Goal: Task Accomplishment & Management: Complete application form

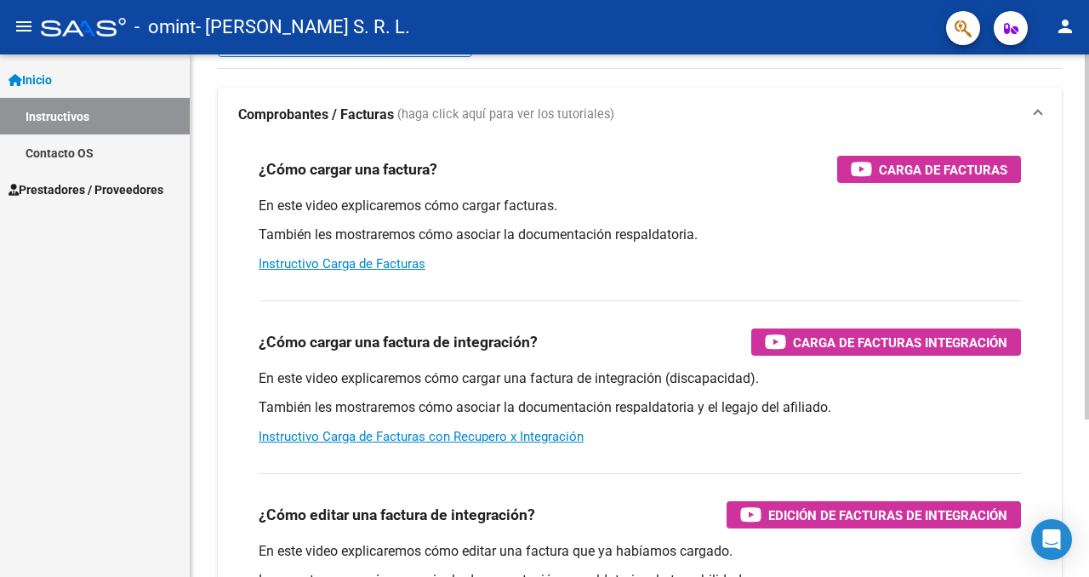
scroll to position [113, 0]
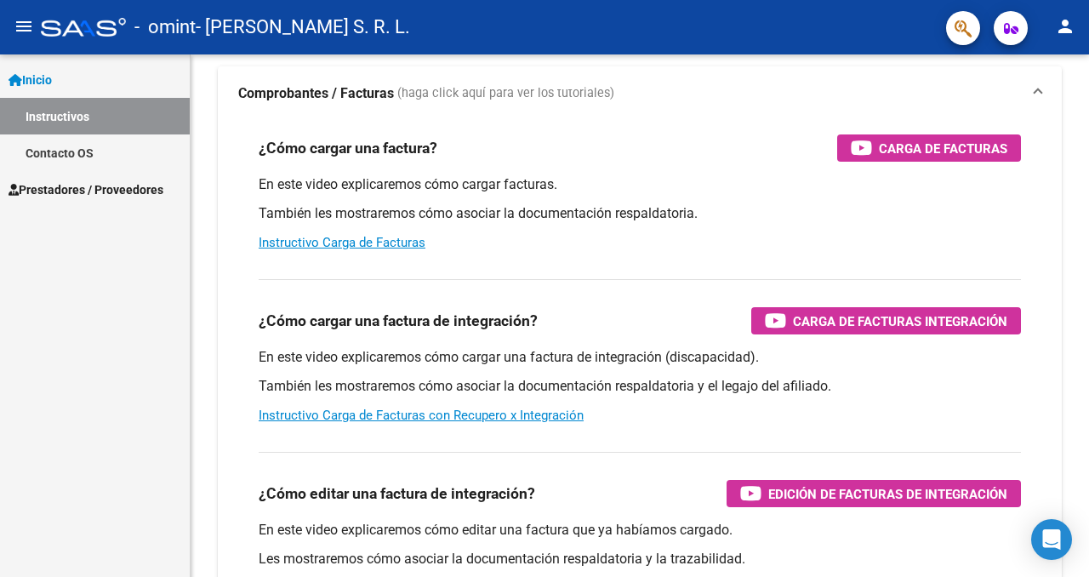
click at [136, 196] on span "Prestadores / Proveedores" at bounding box center [86, 189] width 155 height 19
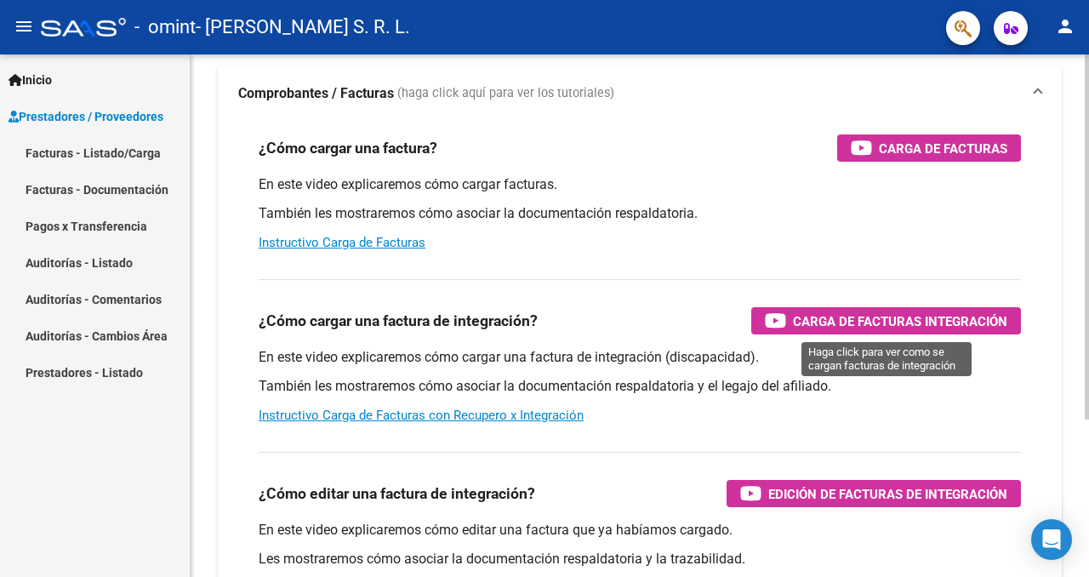
click at [842, 320] on span "Carga de Facturas Integración" at bounding box center [900, 320] width 214 height 21
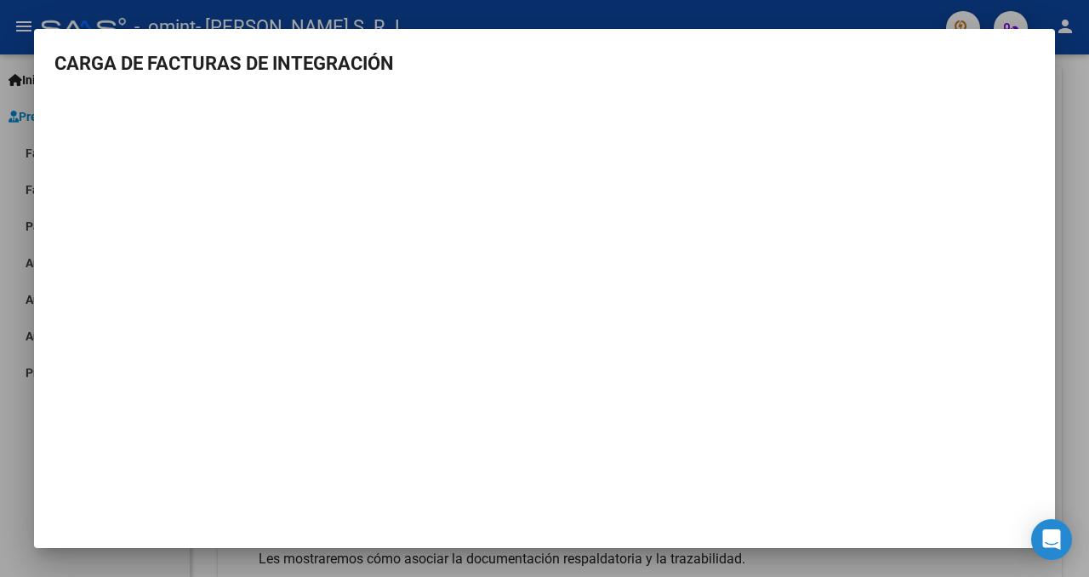
click at [9, 259] on div at bounding box center [544, 288] width 1089 height 577
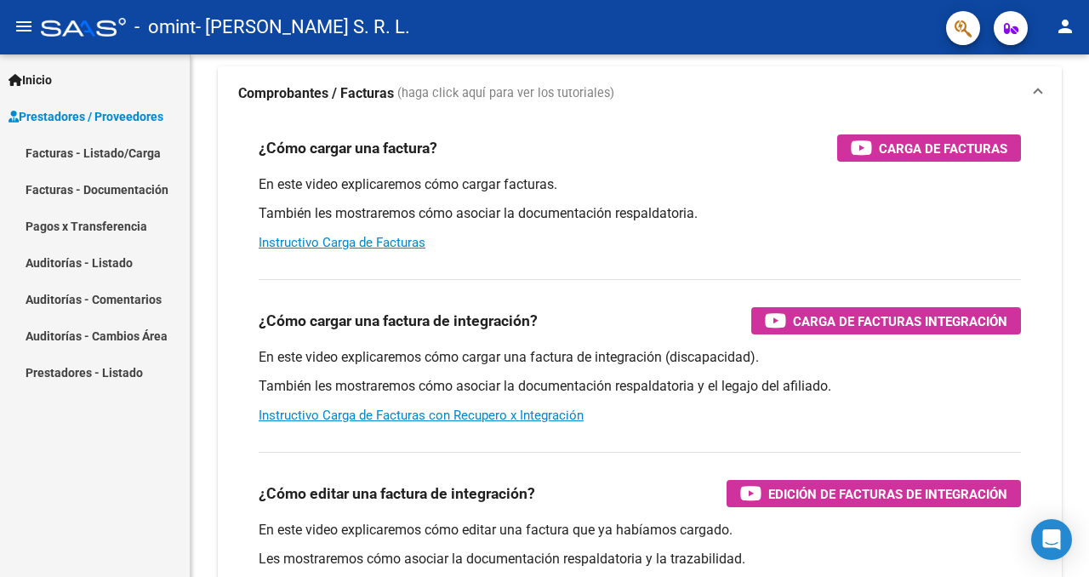
click at [126, 150] on link "Facturas - Listado/Carga" at bounding box center [95, 152] width 190 height 37
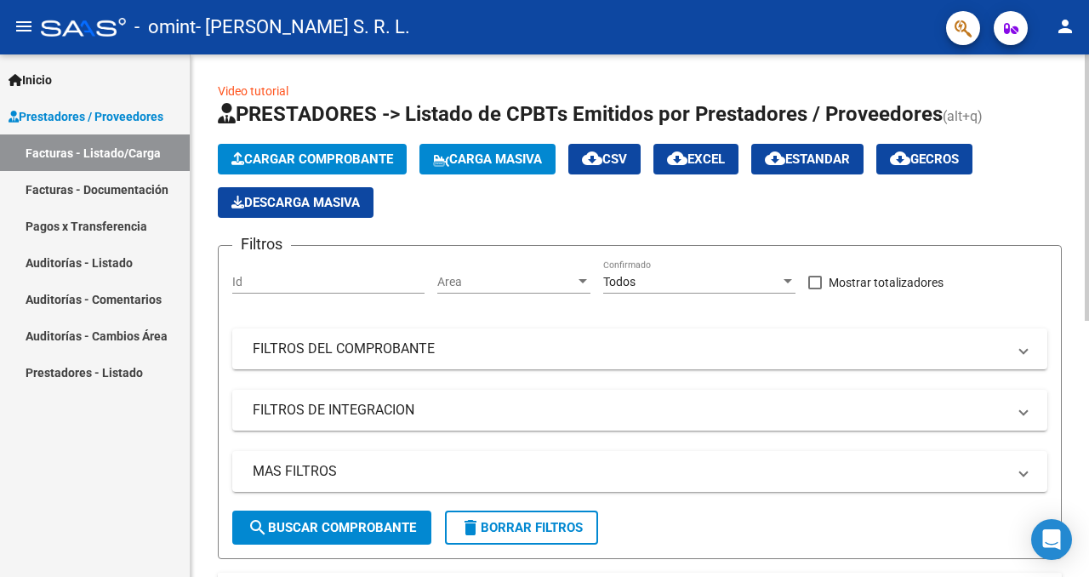
scroll to position [3, 0]
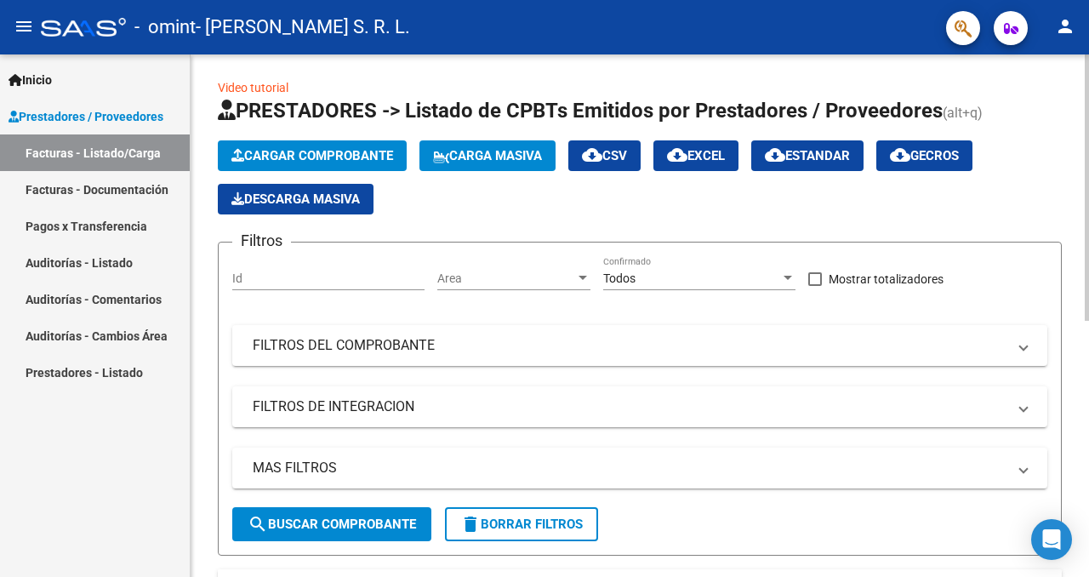
click at [331, 151] on span "Cargar Comprobante" at bounding box center [312, 155] width 162 height 15
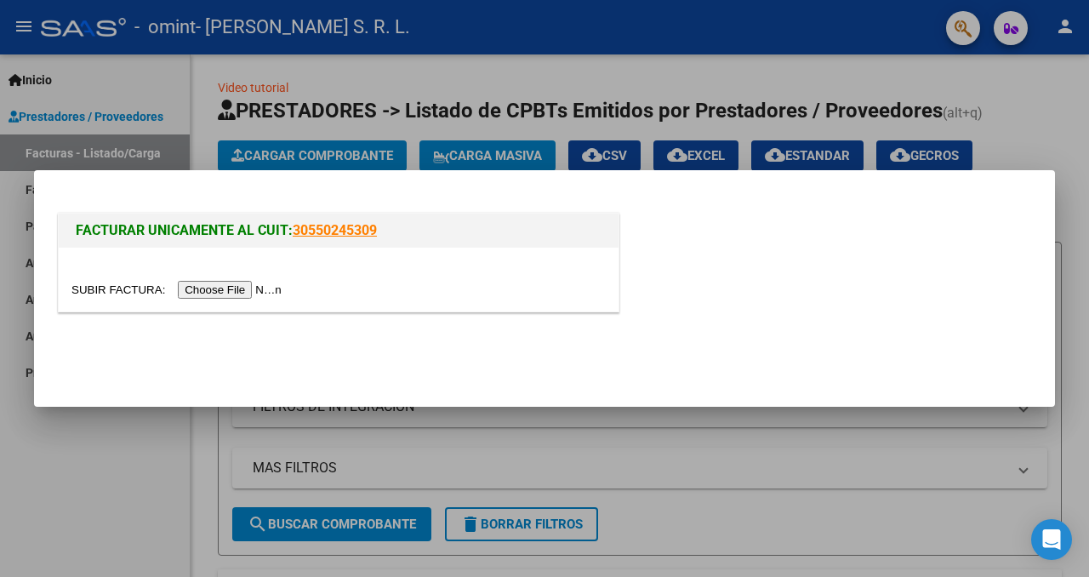
click at [280, 286] on input "file" at bounding box center [178, 290] width 215 height 18
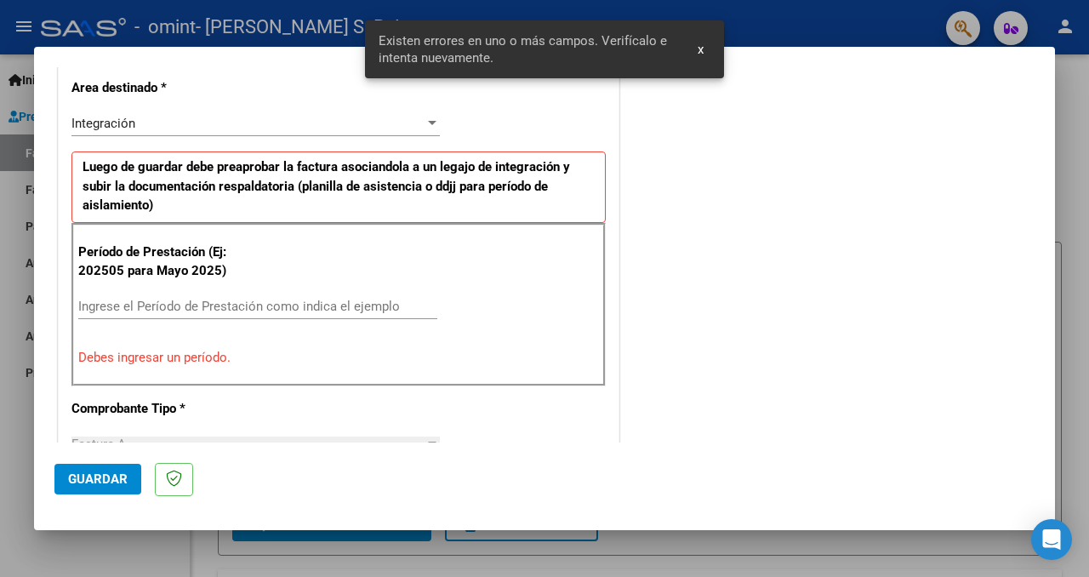
scroll to position [372, 0]
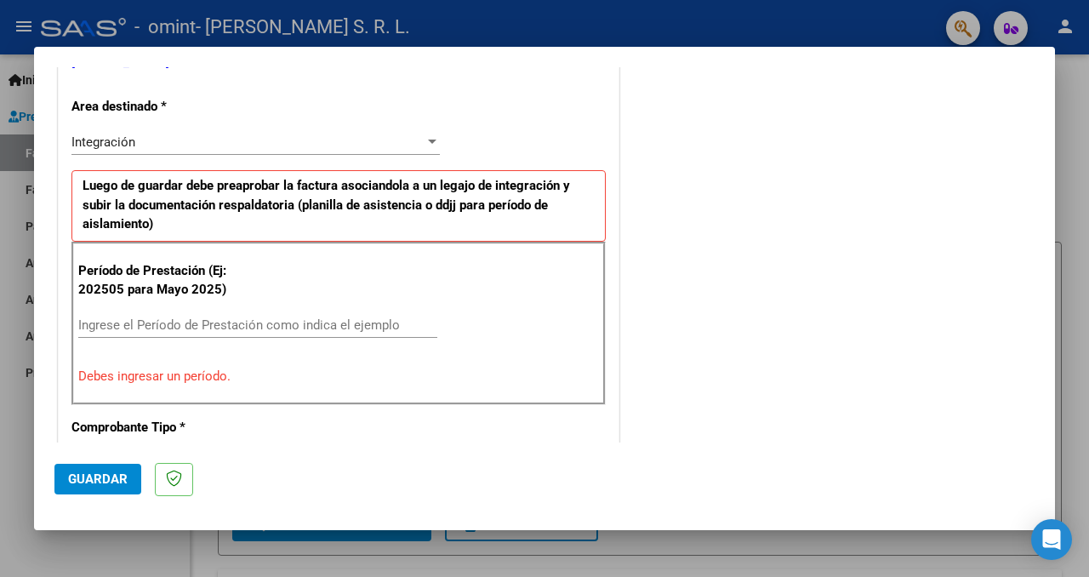
click at [350, 327] on input "Ingrese el Período de Prestación como indica el ejemplo" at bounding box center [257, 324] width 359 height 15
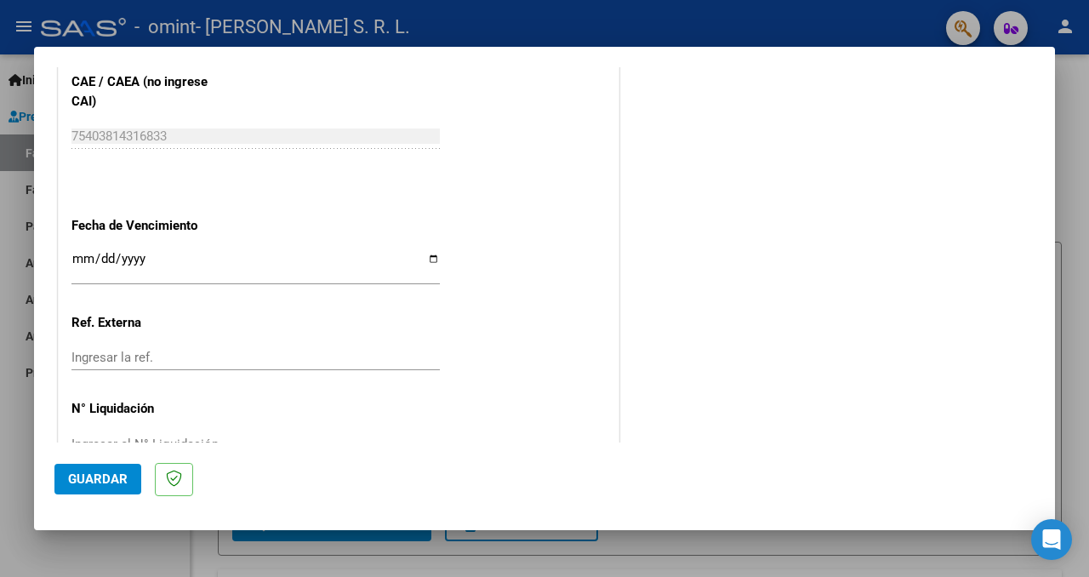
scroll to position [1114, 0]
type input "202509"
click at [410, 257] on input "Ingresar la fecha" at bounding box center [255, 264] width 368 height 27
click at [435, 253] on input "Ingresar la fecha" at bounding box center [255, 264] width 368 height 27
type input "[DATE]"
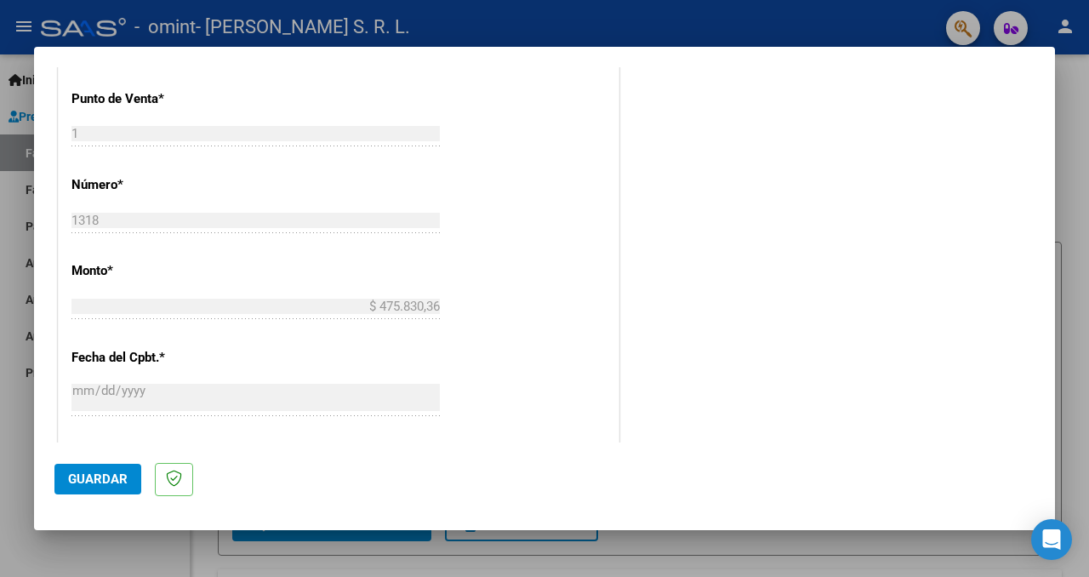
scroll to position [987, 0]
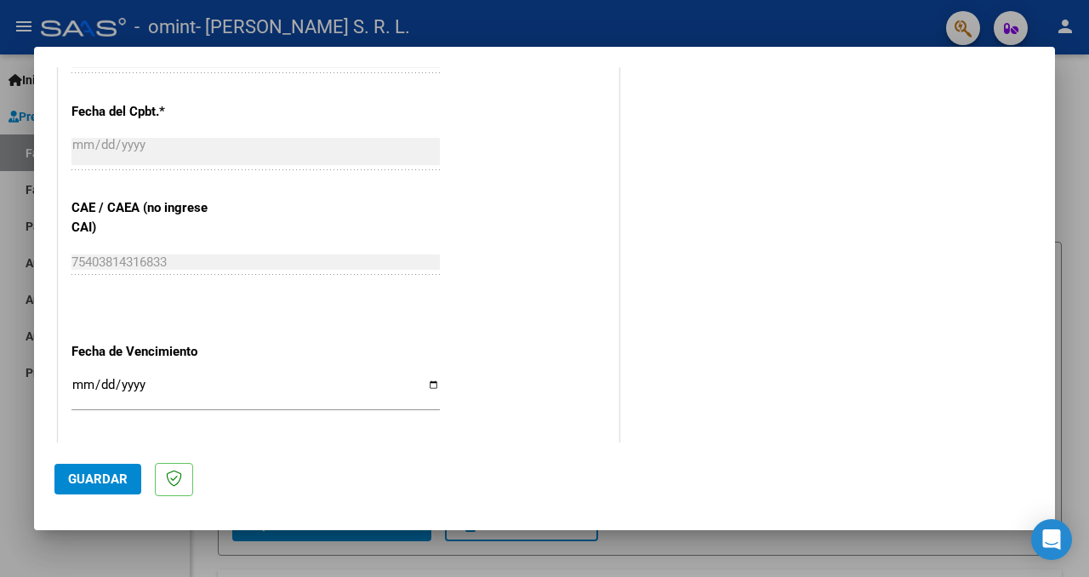
click at [122, 468] on button "Guardar" at bounding box center [97, 479] width 87 height 31
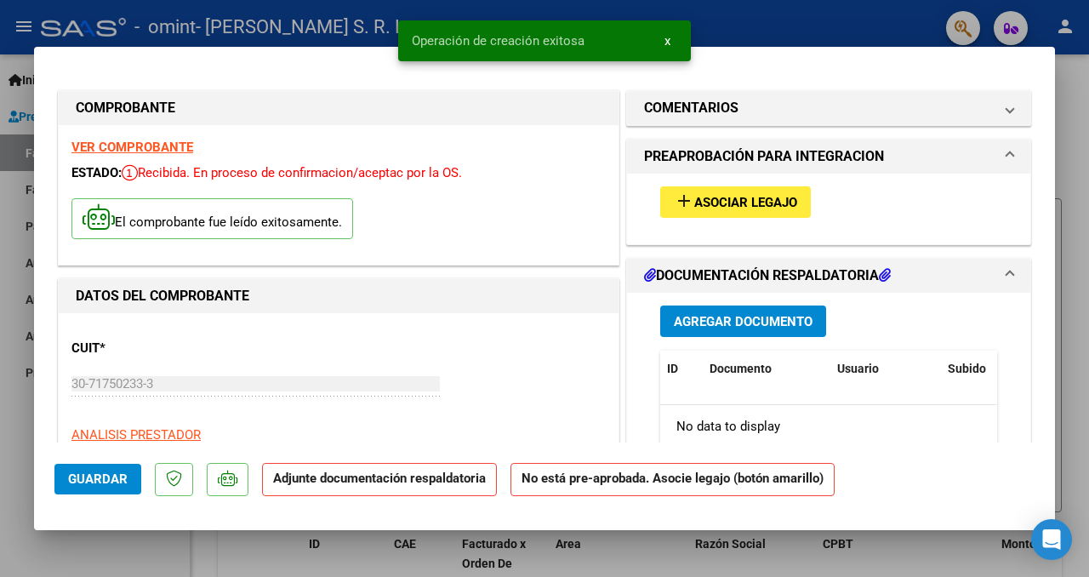
click at [781, 194] on span "add Asociar Legajo" at bounding box center [735, 201] width 123 height 15
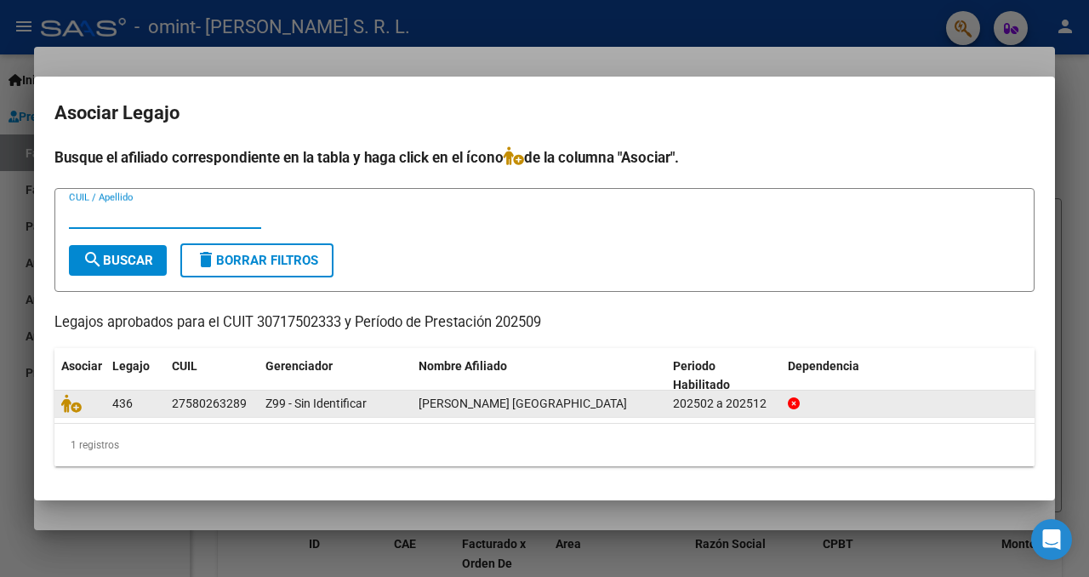
click at [474, 411] on div "[PERSON_NAME] [GEOGRAPHIC_DATA]" at bounding box center [538, 404] width 241 height 20
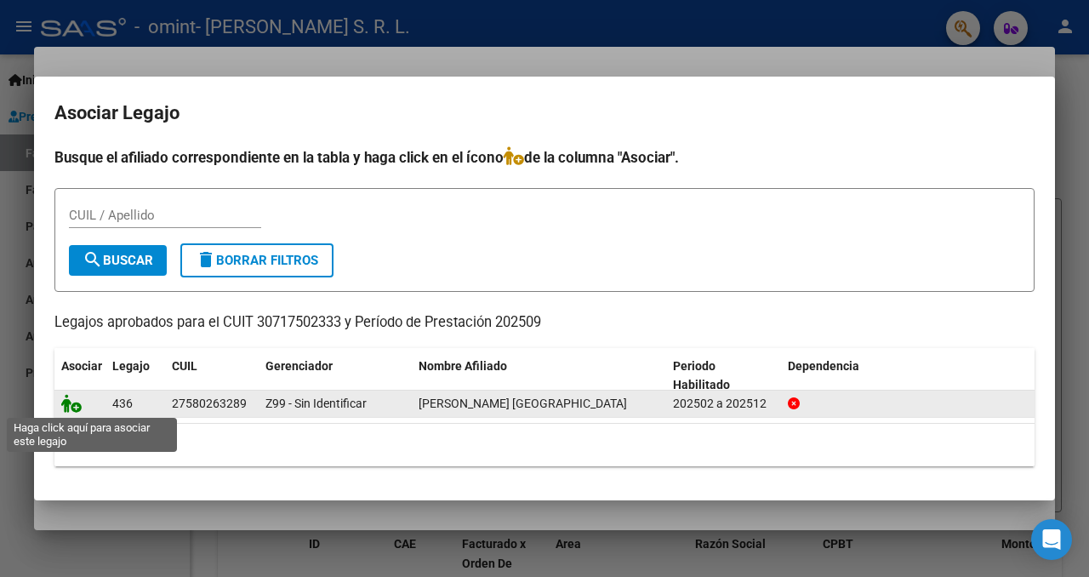
click at [70, 410] on icon at bounding box center [71, 403] width 20 height 19
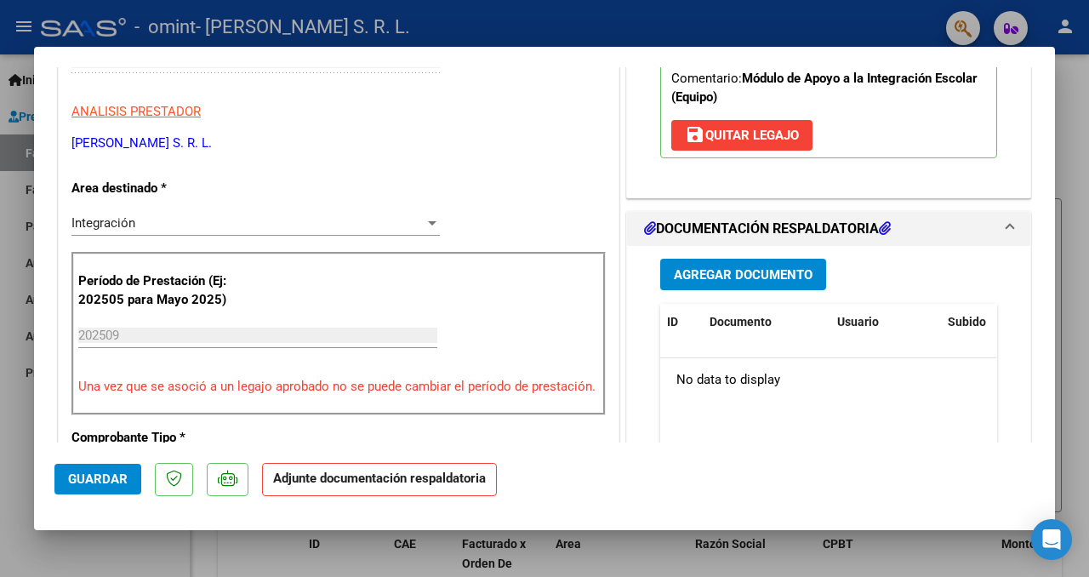
scroll to position [353, 0]
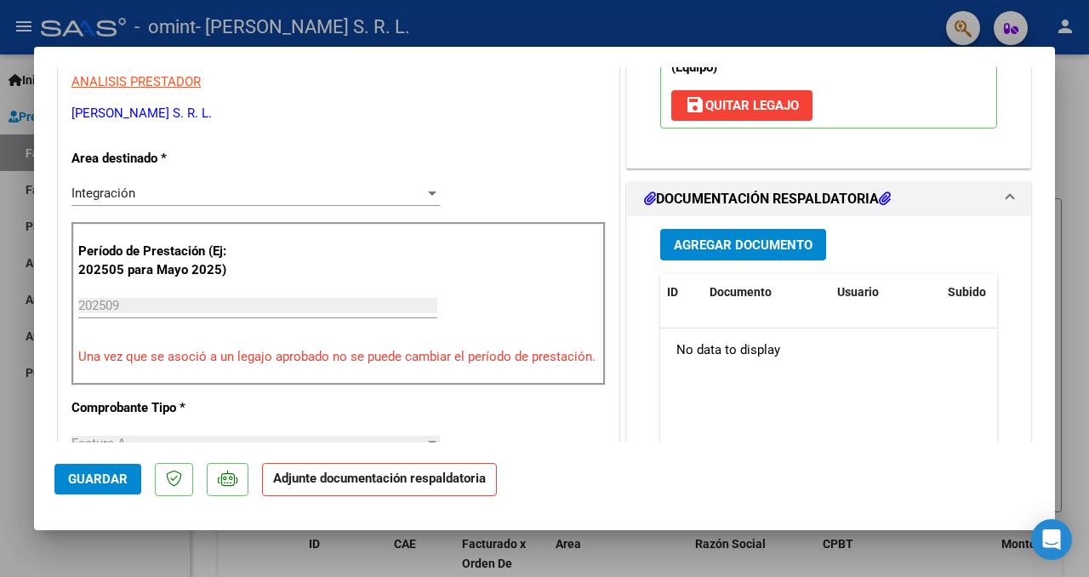
click at [752, 237] on span "Agregar Documento" at bounding box center [743, 244] width 139 height 15
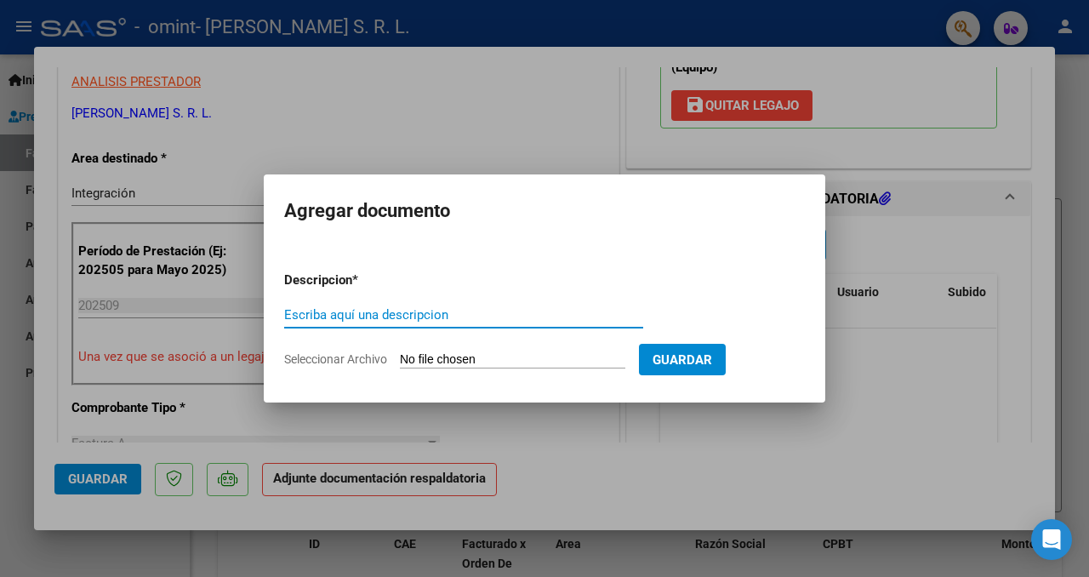
click at [470, 318] on input "Escriba aquí una descripcion" at bounding box center [463, 314] width 359 height 15
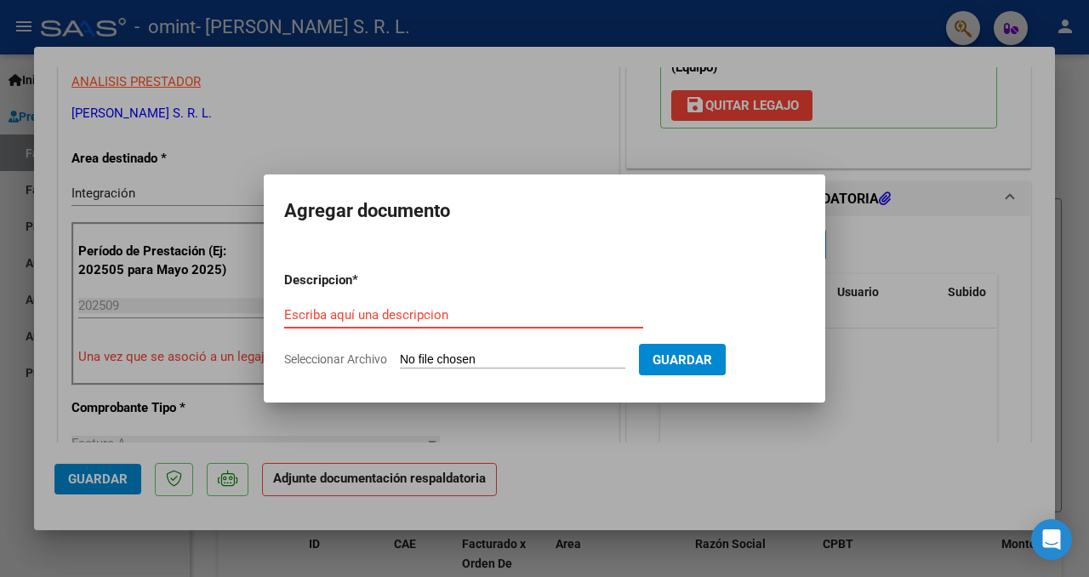
click at [526, 360] on input "Seleccionar Archivo" at bounding box center [512, 360] width 225 height 16
click at [554, 370] on form "Descripcion * Escriba aquí una descripcion Seleccionar Archivo Guardar" at bounding box center [544, 320] width 521 height 124
click at [572, 359] on input "Seleccionar Archivo" at bounding box center [512, 360] width 225 height 16
type input "C:\fakepath\[PERSON_NAME] ROMA - LP - [DATE].pdf"
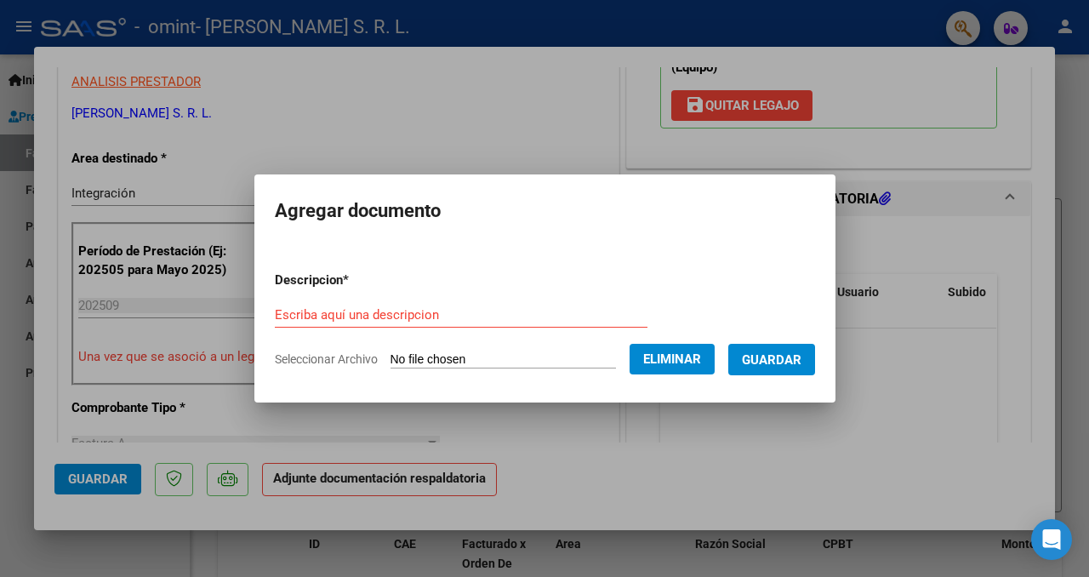
click at [396, 307] on input "Escriba aquí una descripcion" at bounding box center [461, 314] width 373 height 15
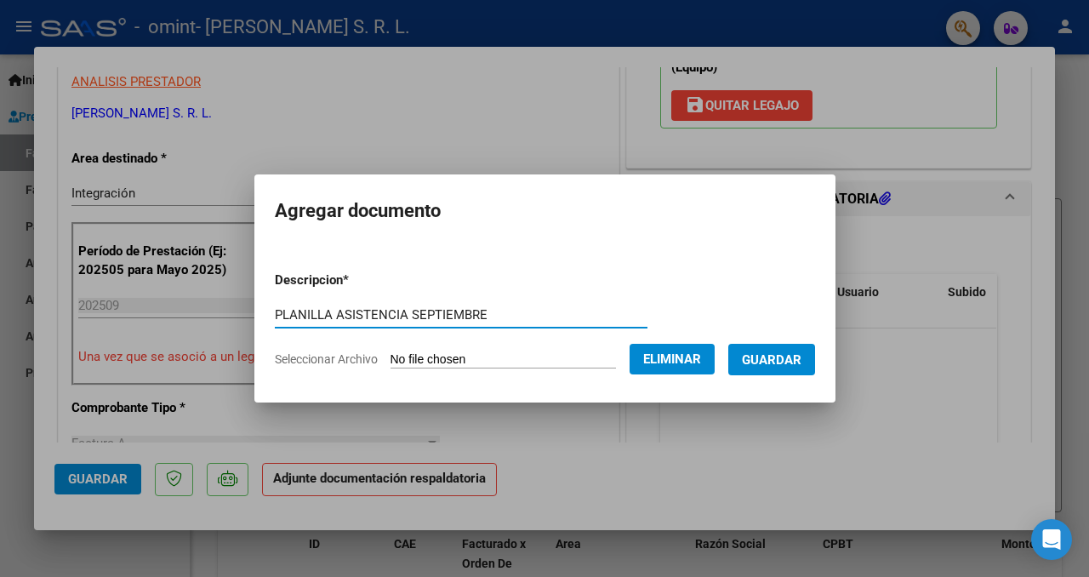
type input "PLANILLA ASISTENCIA SEPTIEMBRE"
click at [796, 356] on span "Guardar" at bounding box center [772, 359] width 60 height 15
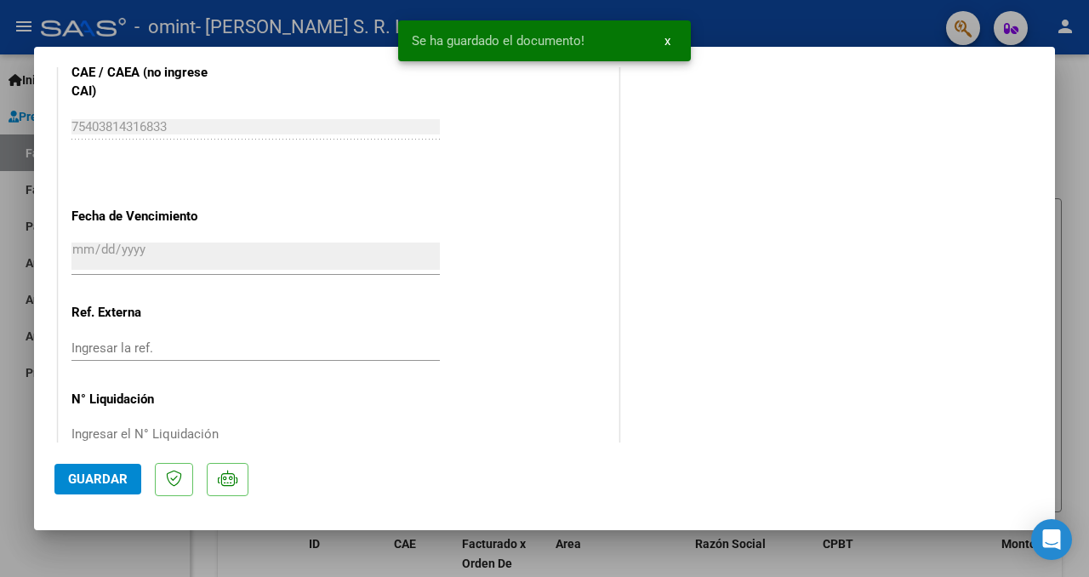
scroll to position [1163, 0]
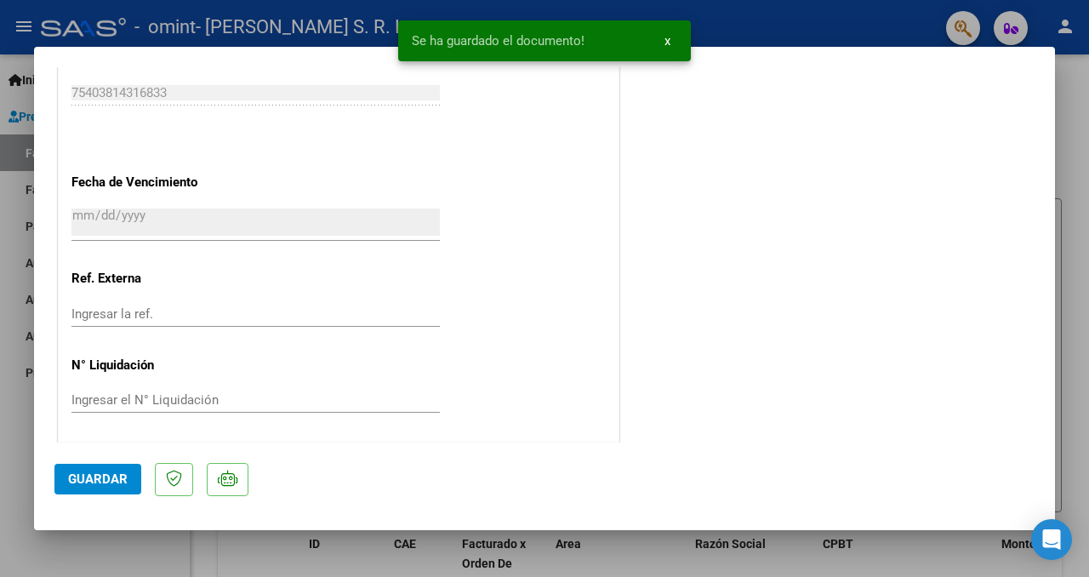
click at [126, 476] on span "Guardar" at bounding box center [98, 478] width 60 height 15
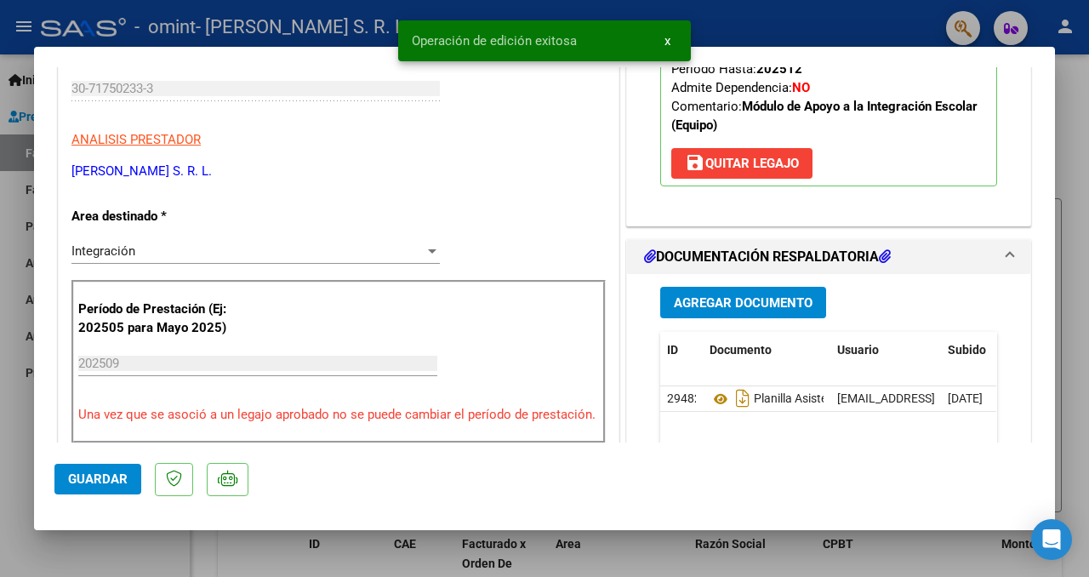
scroll to position [317, 0]
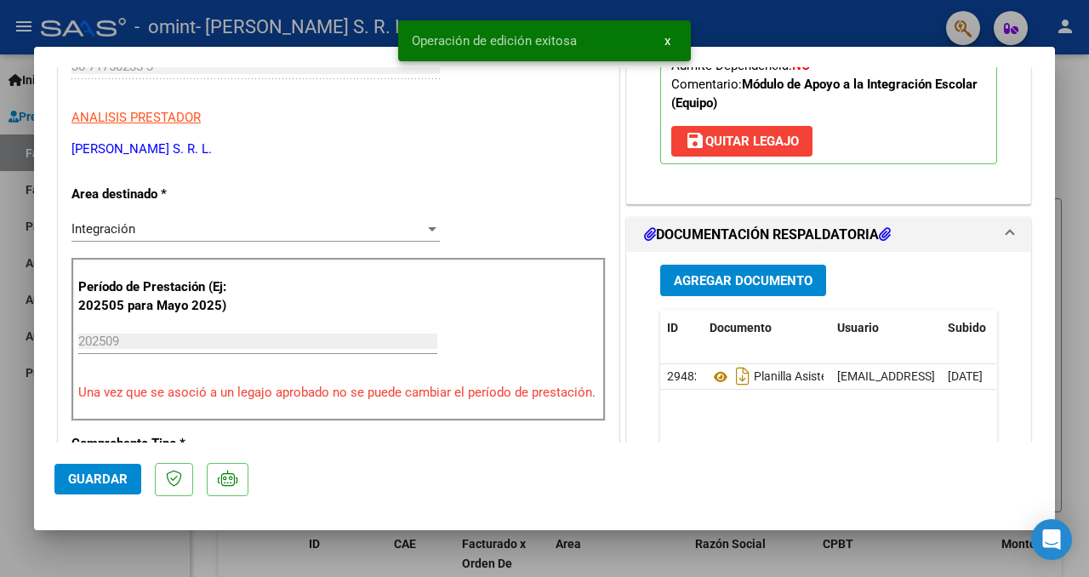
click at [99, 495] on mat-dialog-actions "Guardar" at bounding box center [544, 475] width 980 height 67
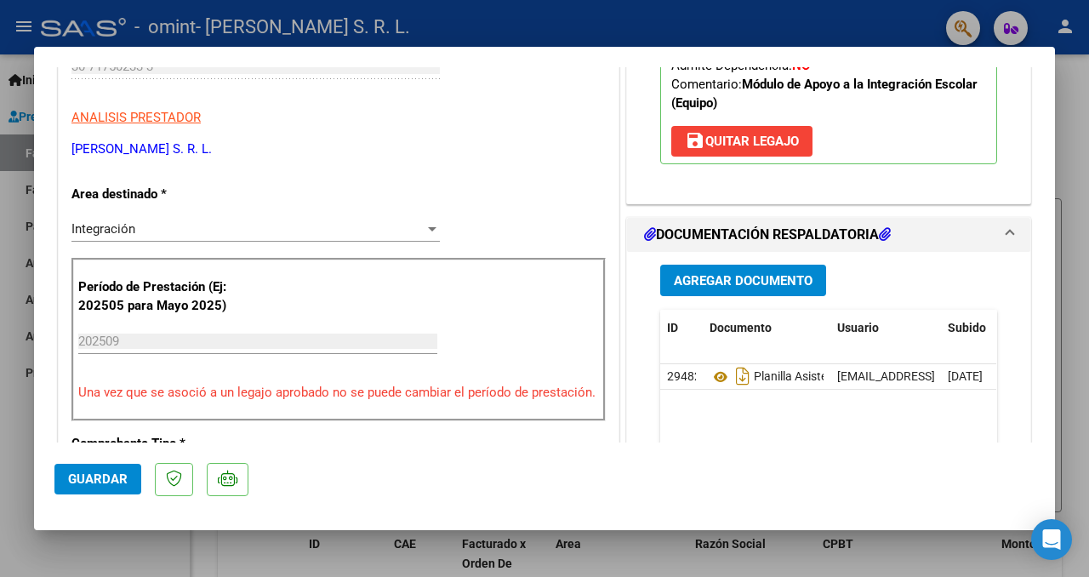
click at [115, 486] on button "Guardar" at bounding box center [97, 479] width 87 height 31
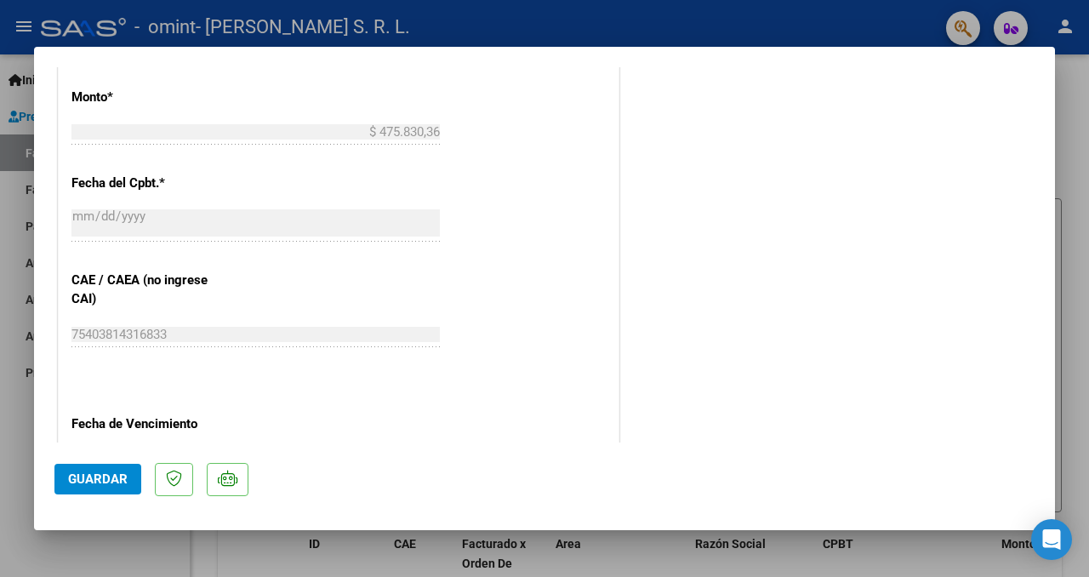
scroll to position [1163, 0]
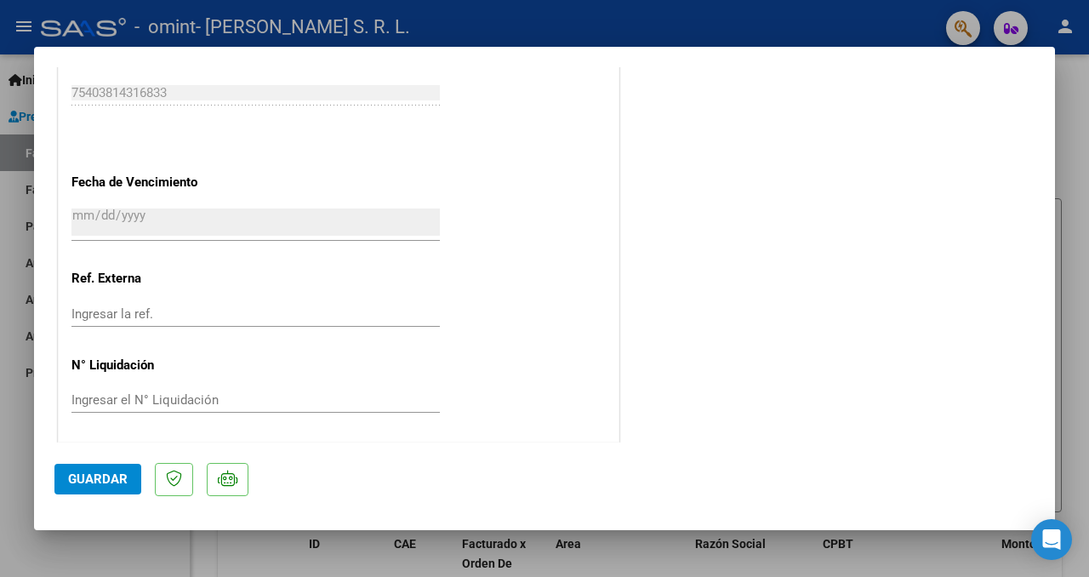
click at [1076, 396] on div at bounding box center [544, 288] width 1089 height 577
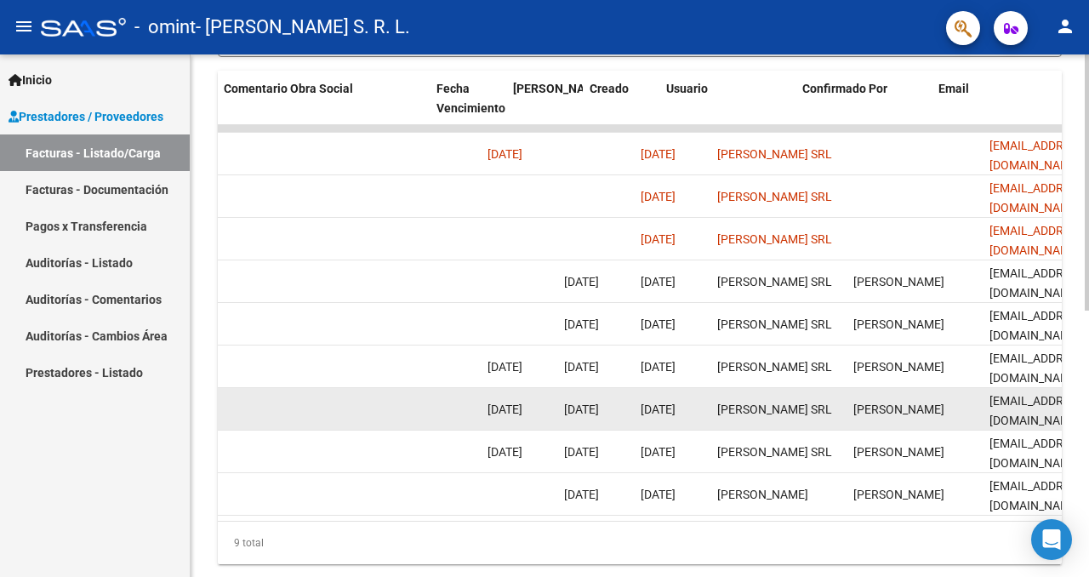
scroll to position [0, 2742]
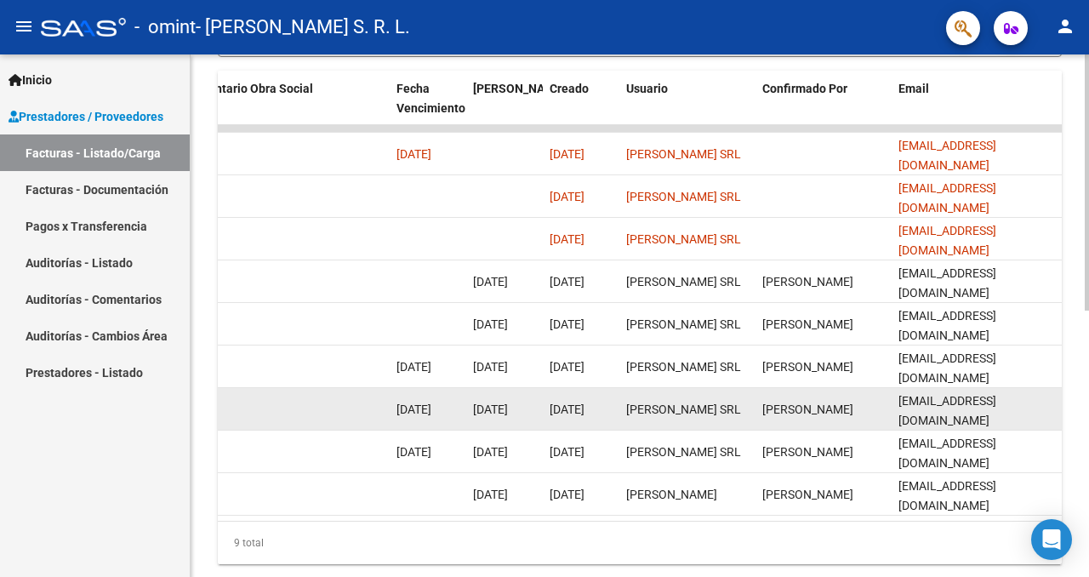
scroll to position [224, 0]
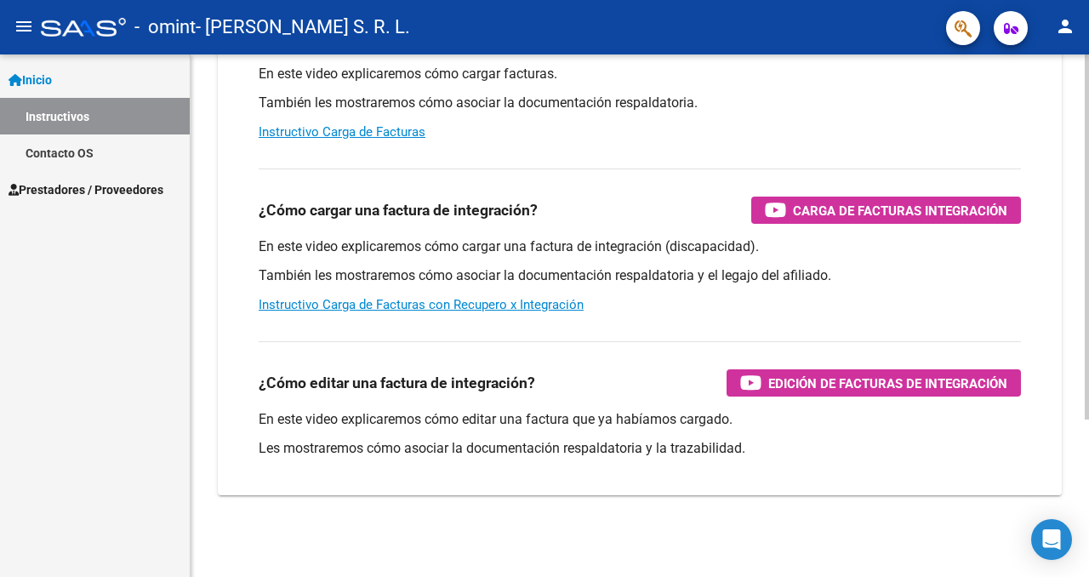
click at [102, 156] on link "Contacto OS" at bounding box center [95, 152] width 190 height 37
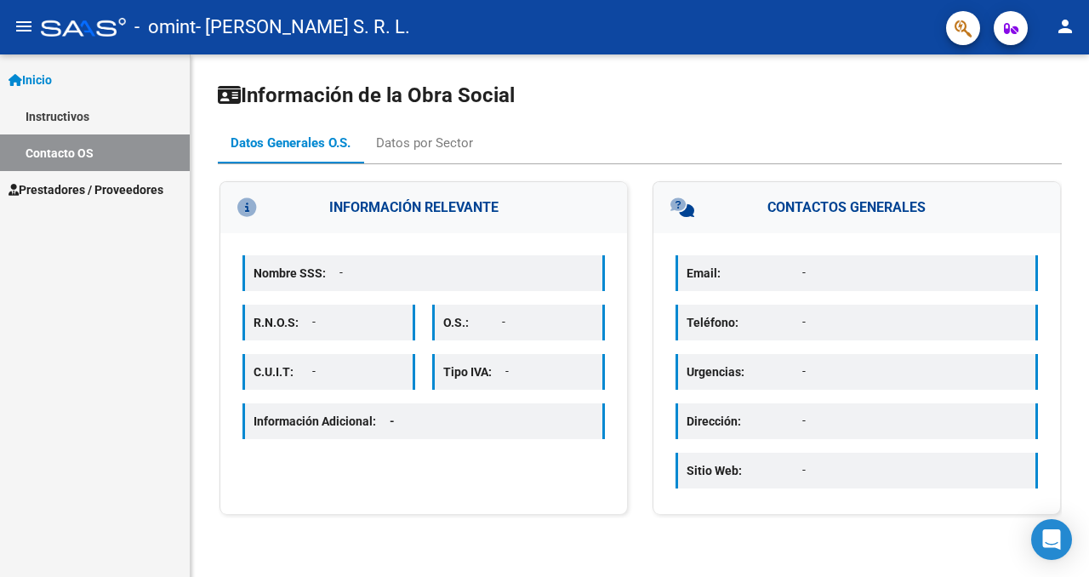
click at [72, 79] on link "Inicio" at bounding box center [95, 79] width 190 height 37
click at [77, 106] on link "Instructivos" at bounding box center [95, 116] width 190 height 37
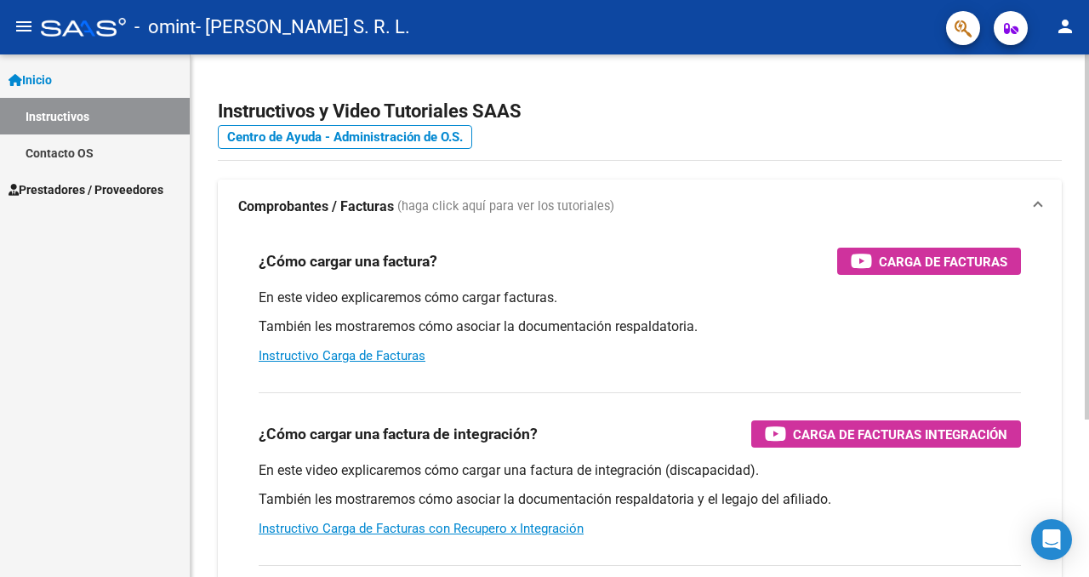
click at [109, 137] on link "Contacto OS" at bounding box center [95, 152] width 190 height 37
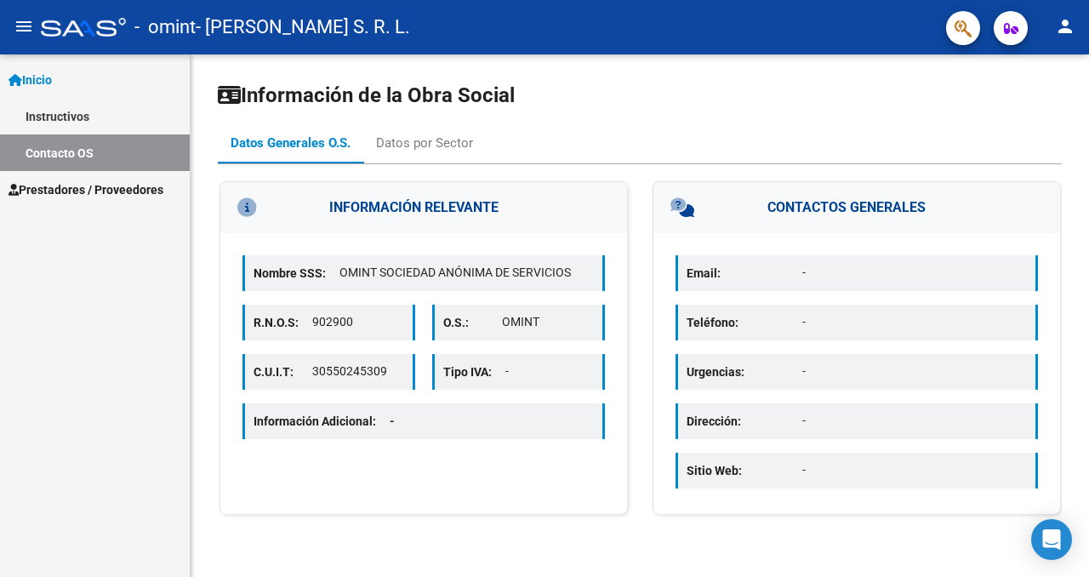
click at [107, 169] on link "Contacto OS" at bounding box center [95, 152] width 190 height 37
click at [106, 184] on span "Prestadores / Proveedores" at bounding box center [86, 189] width 155 height 19
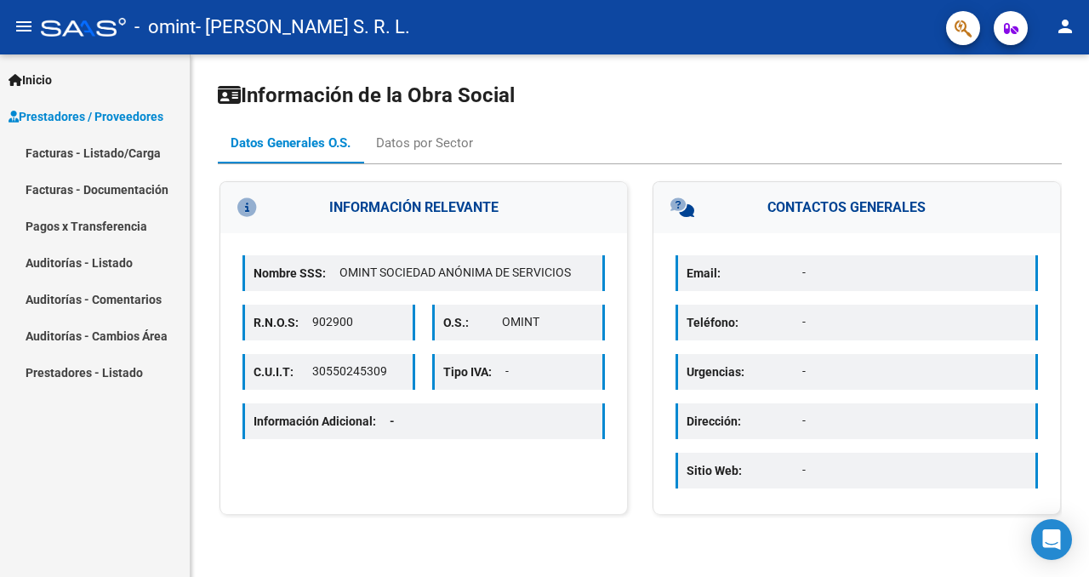
click at [139, 225] on link "Pagos x Transferencia" at bounding box center [95, 226] width 190 height 37
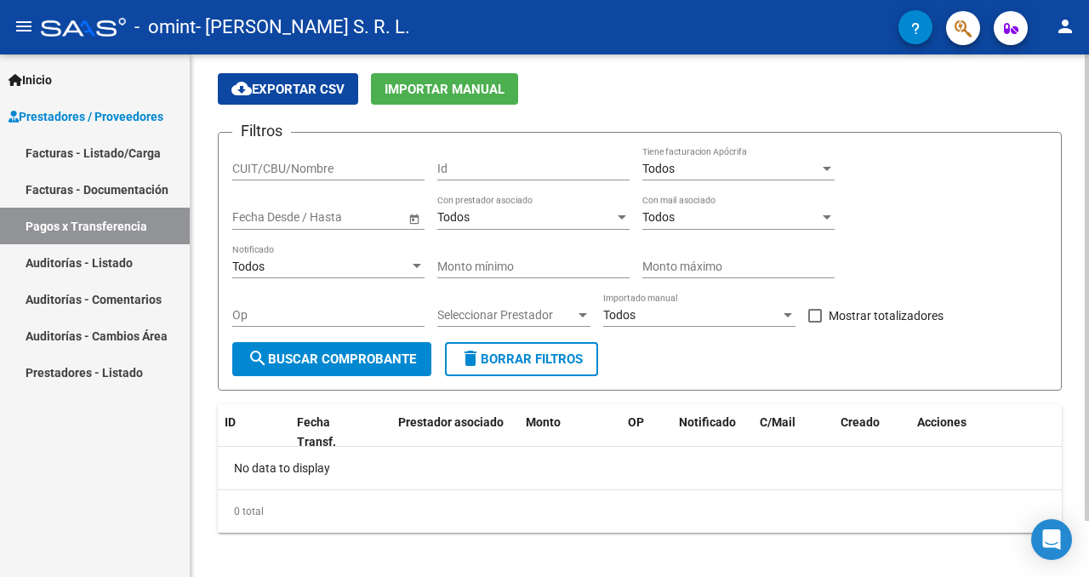
scroll to position [54, 0]
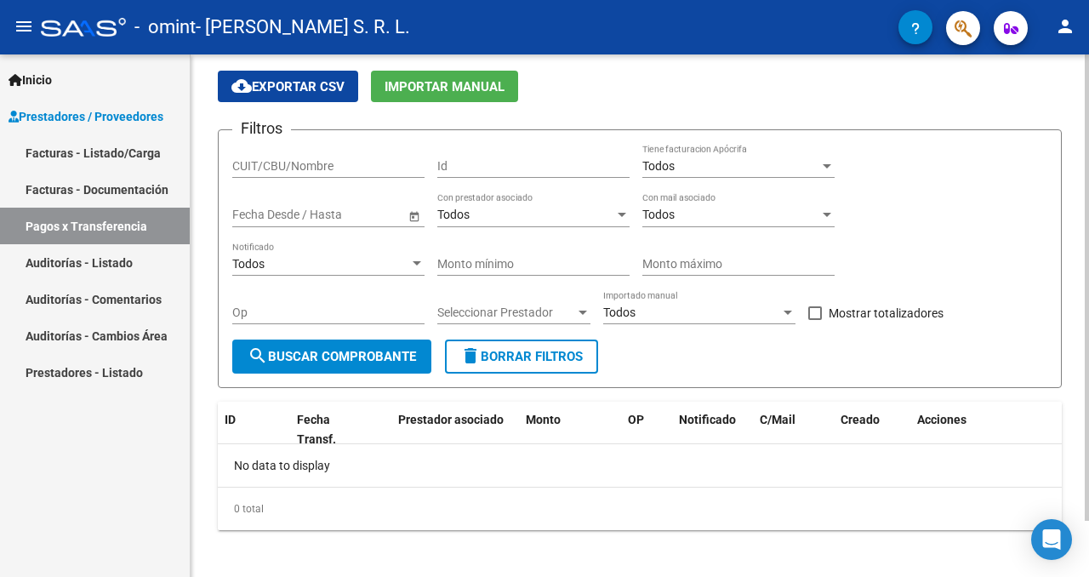
click at [329, 168] on input "CUIT/CBU/Nombre" at bounding box center [328, 166] width 192 height 14
type input "30717502333"
click at [395, 345] on button "search Buscar Comprobante" at bounding box center [331, 356] width 199 height 34
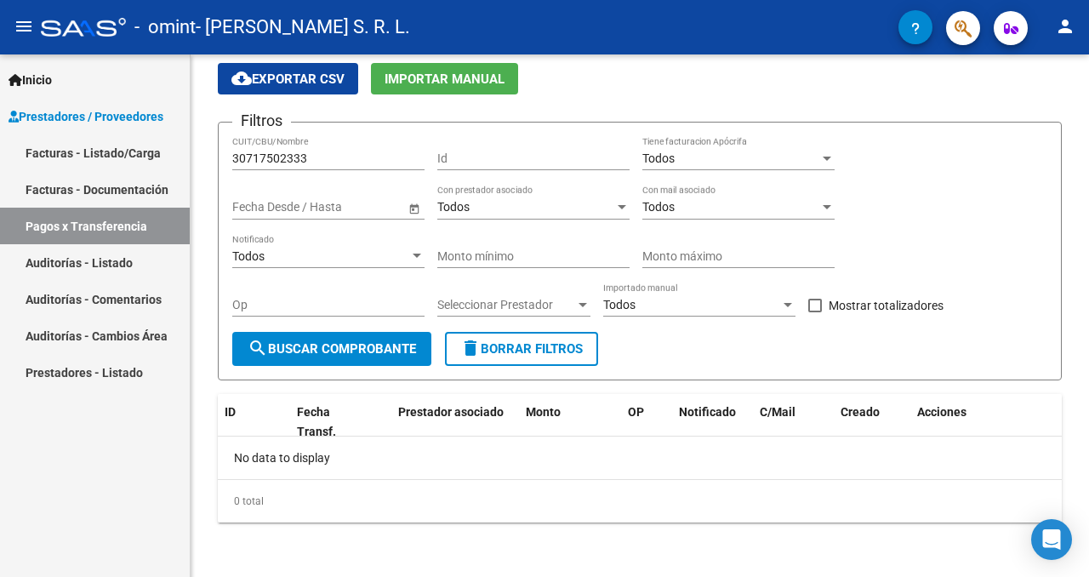
click at [122, 371] on link "Prestadores - Listado" at bounding box center [95, 372] width 190 height 37
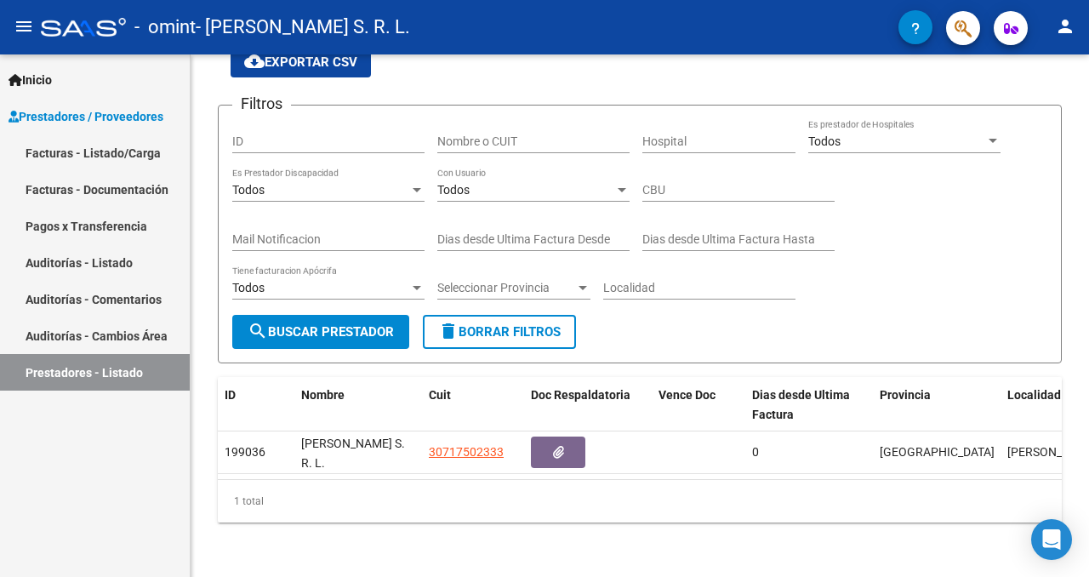
click at [134, 258] on link "Auditorías - Listado" at bounding box center [95, 262] width 190 height 37
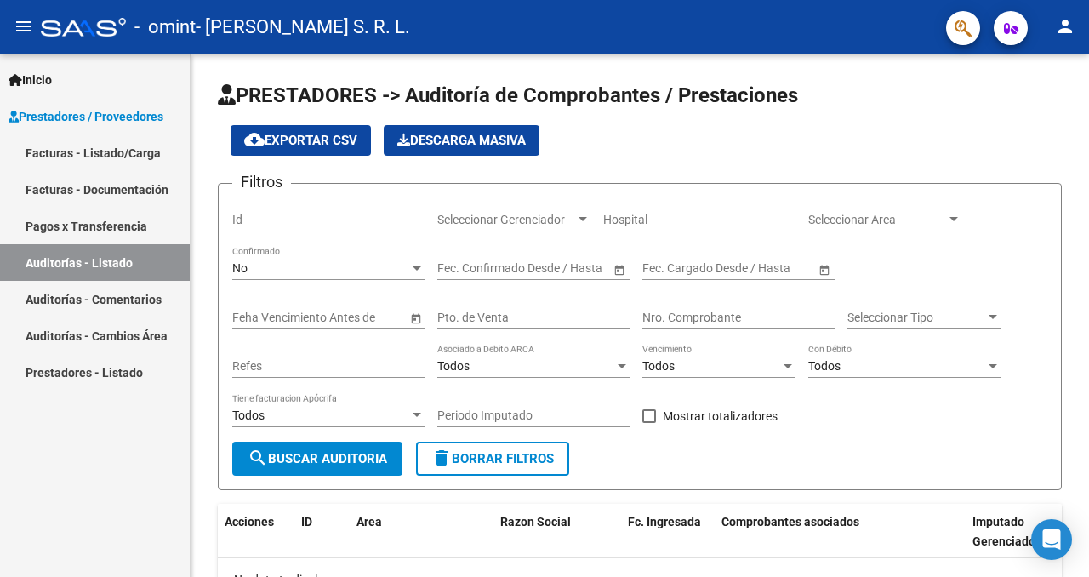
click at [159, 300] on link "Auditorías - Comentarios" at bounding box center [95, 299] width 190 height 37
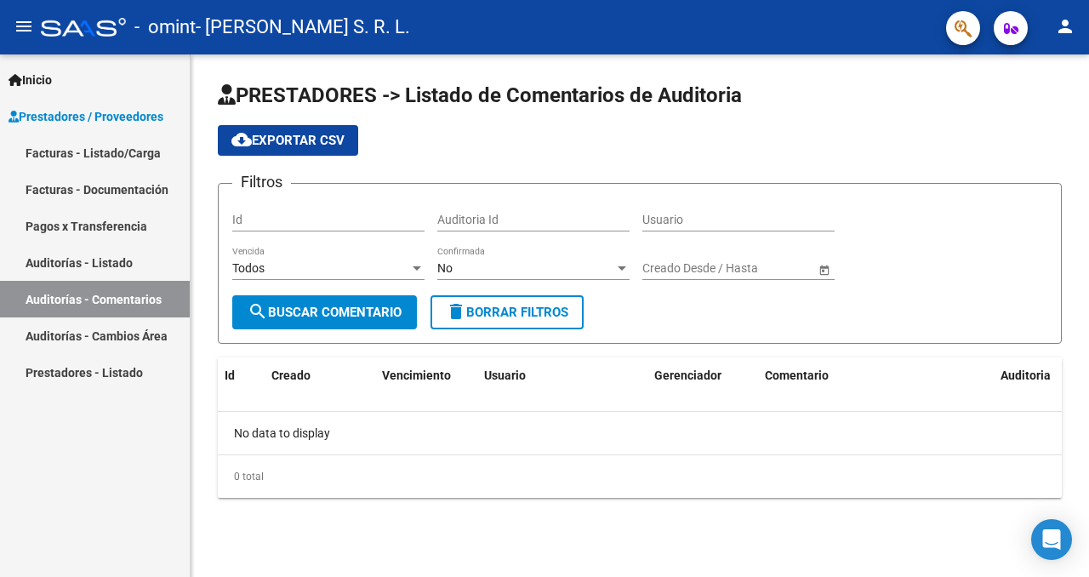
click at [141, 219] on link "Pagos x Transferencia" at bounding box center [95, 226] width 190 height 37
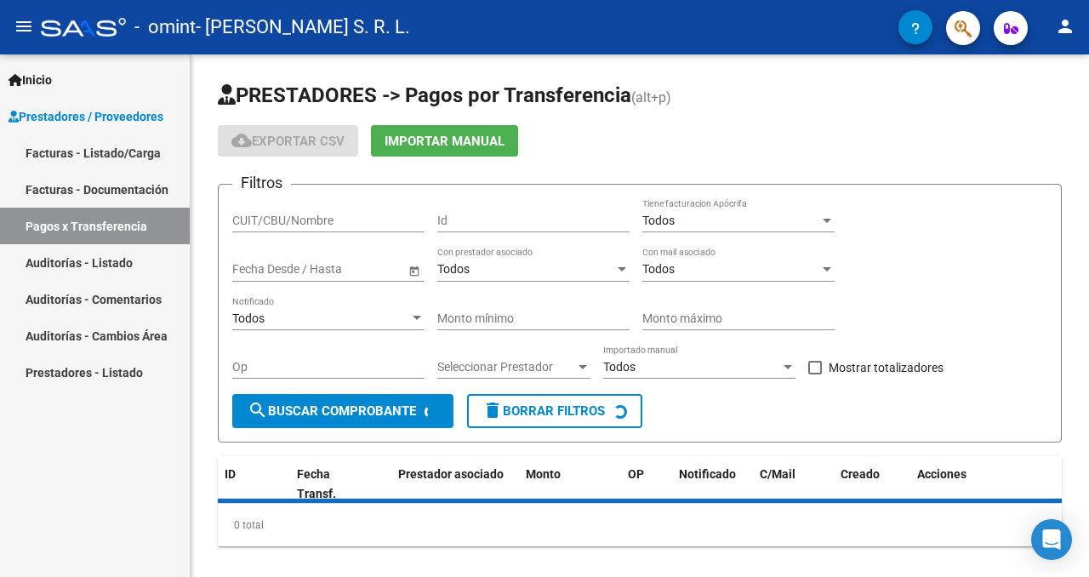
click at [141, 188] on link "Facturas - Documentación" at bounding box center [95, 189] width 190 height 37
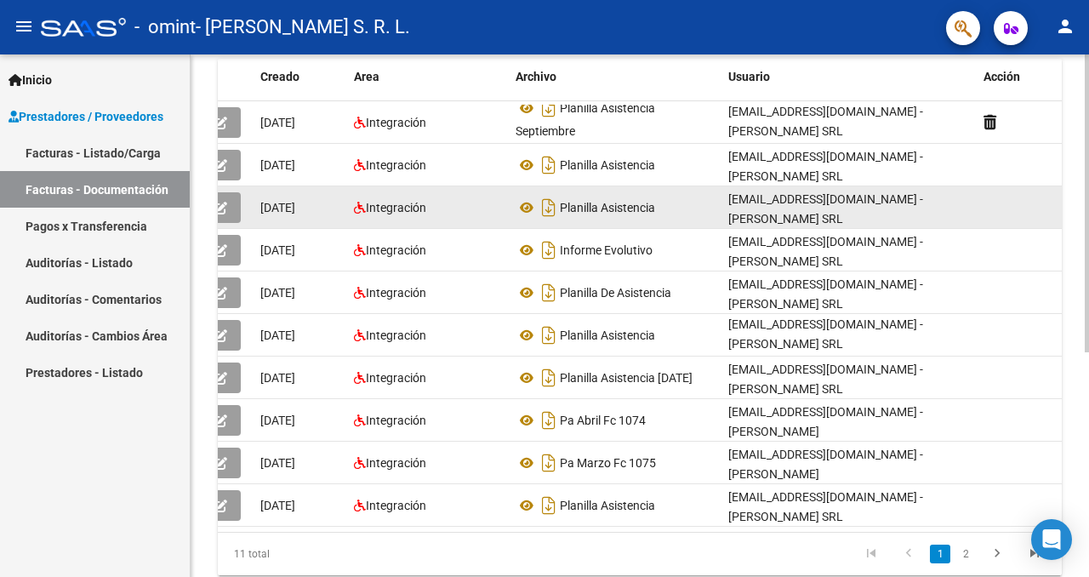
scroll to position [393, 0]
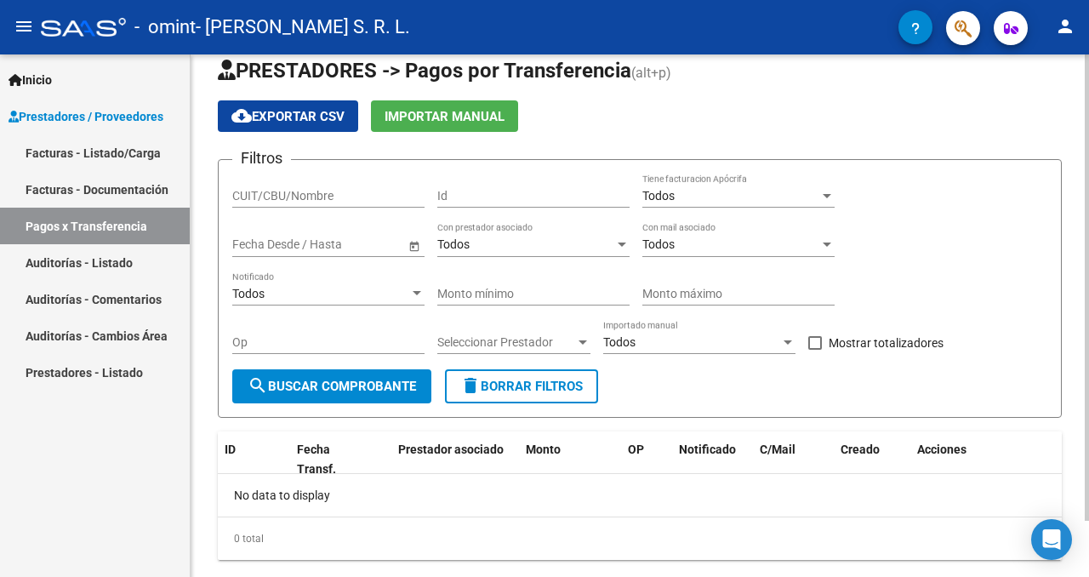
scroll to position [63, 0]
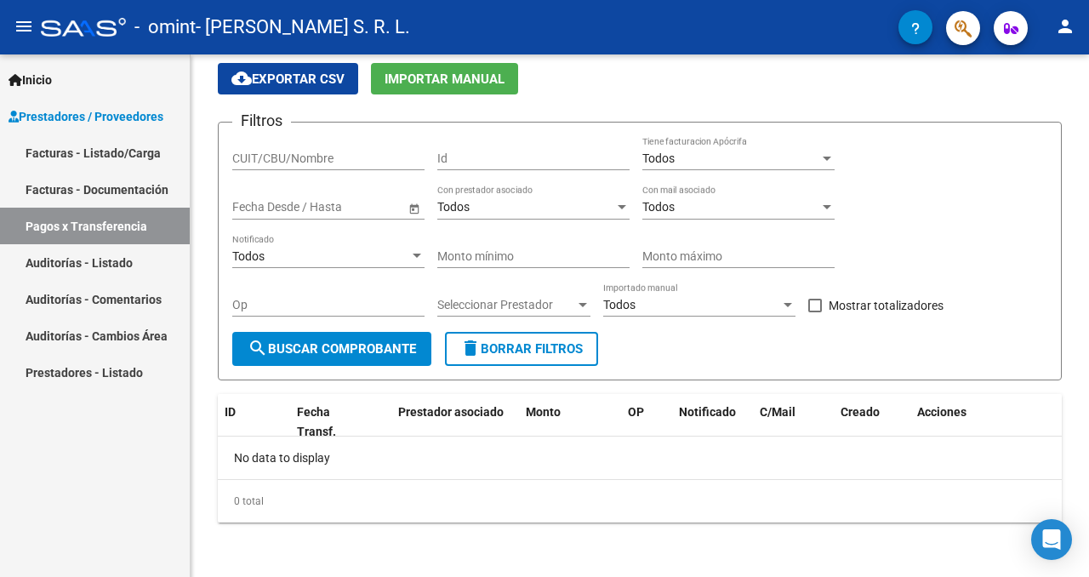
click at [100, 71] on link "Inicio" at bounding box center [95, 79] width 190 height 37
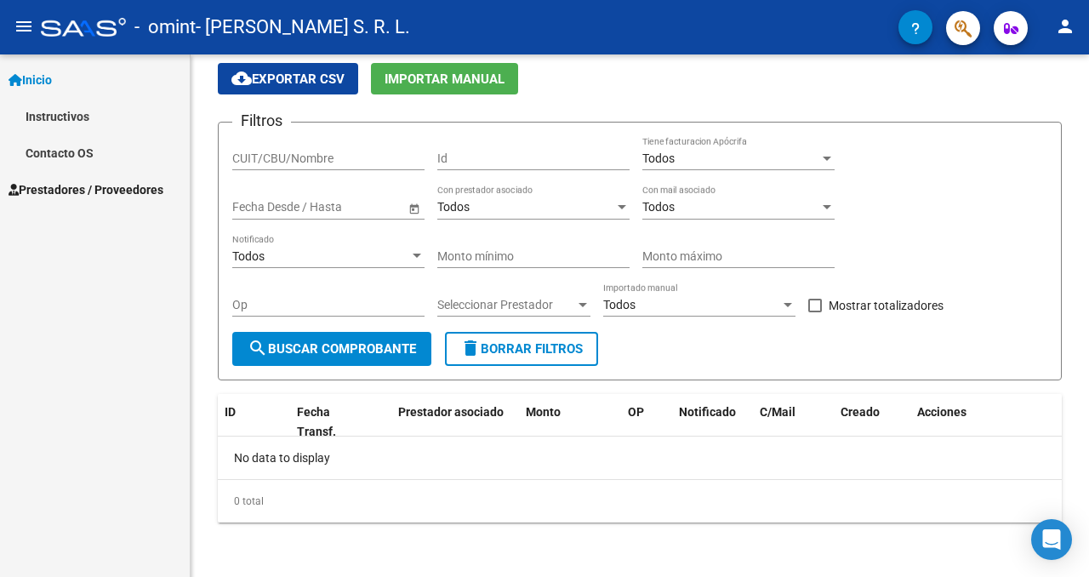
click at [87, 149] on link "Contacto OS" at bounding box center [95, 152] width 190 height 37
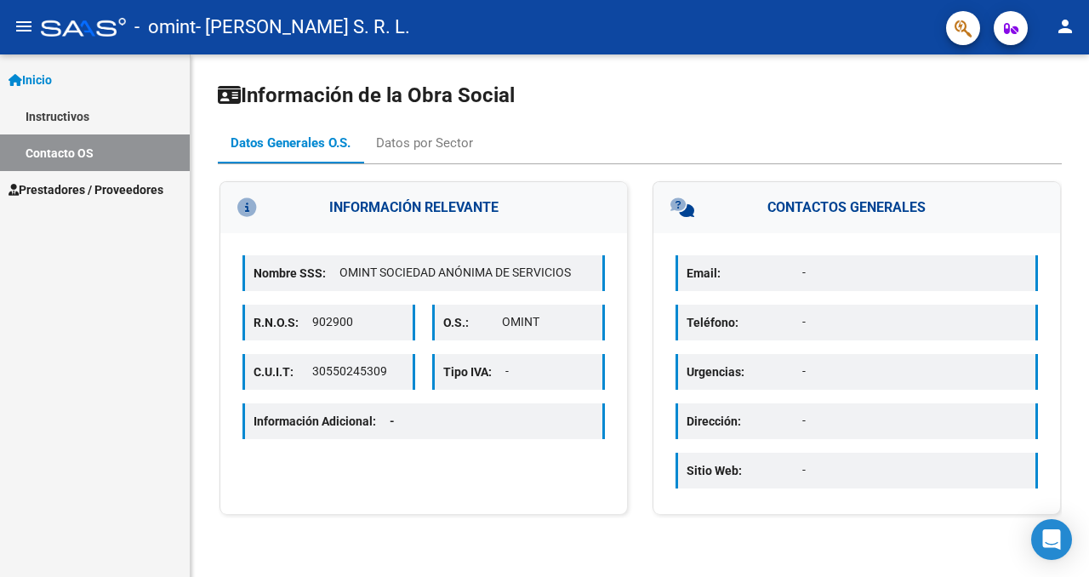
click at [26, 31] on mat-icon "menu" at bounding box center [24, 26] width 20 height 20
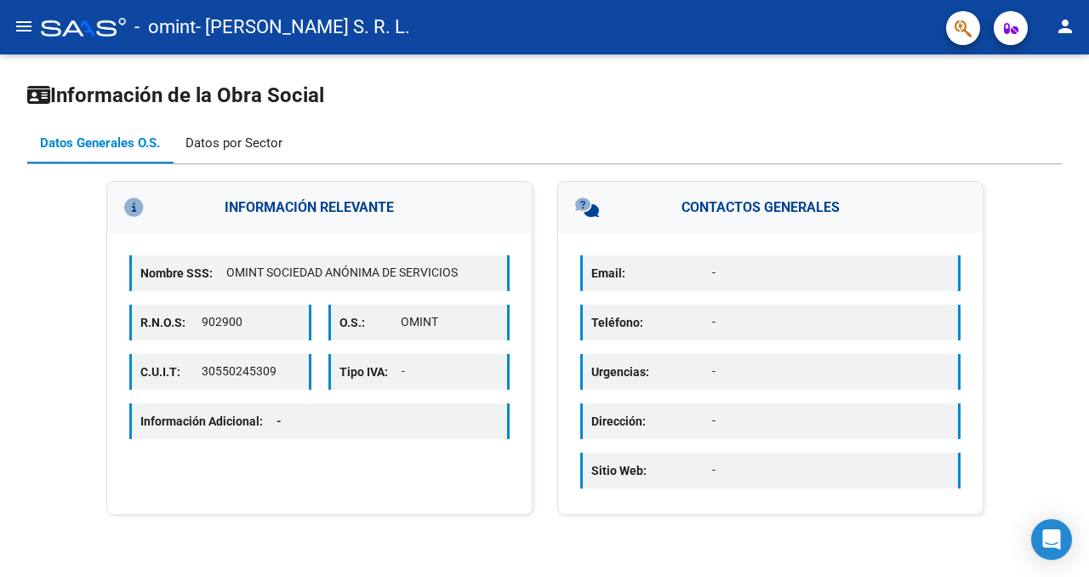
click at [207, 138] on div "Datos por Sector" at bounding box center [233, 143] width 97 height 19
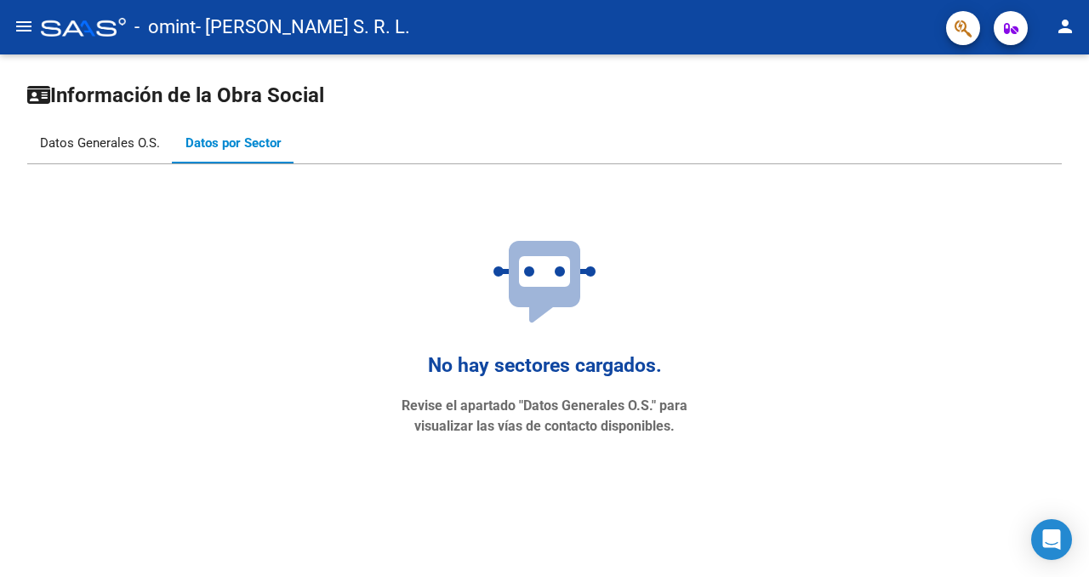
click at [72, 148] on div "Datos Generales O.S." at bounding box center [100, 143] width 120 height 19
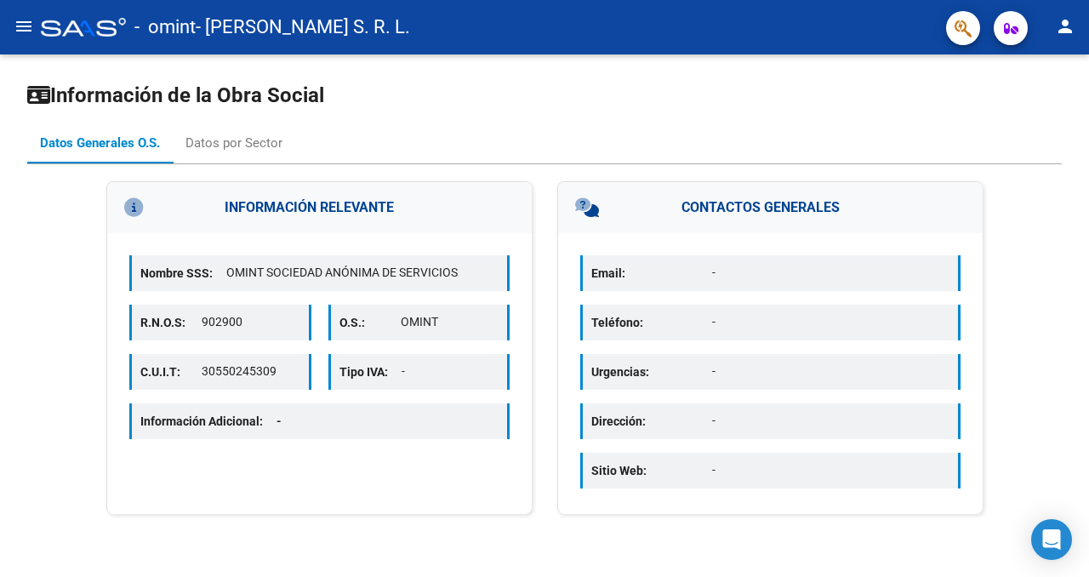
click at [30, 26] on mat-icon "menu" at bounding box center [24, 26] width 20 height 20
